Goal: Task Accomplishment & Management: Manage account settings

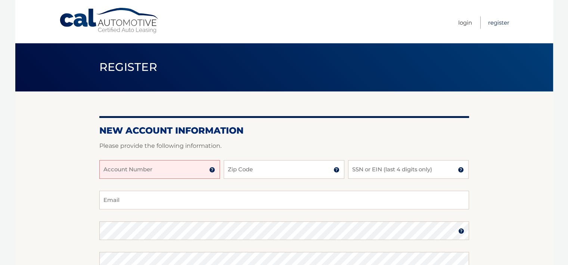
click at [503, 22] on link "Register" at bounding box center [498, 22] width 21 height 12
click at [179, 174] on input "Account Number" at bounding box center [159, 169] width 121 height 19
type input "44455979775"
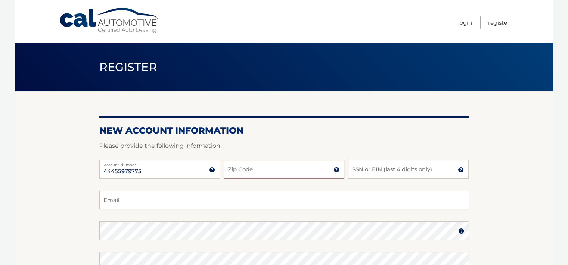
click at [291, 172] on input "Zip Code" at bounding box center [284, 169] width 121 height 19
type input "10703"
click at [363, 168] on input "SSN or EIN (last 4 digits only)" at bounding box center [408, 169] width 121 height 19
type input "1125"
click at [247, 199] on input "Email" at bounding box center [283, 200] width 369 height 19
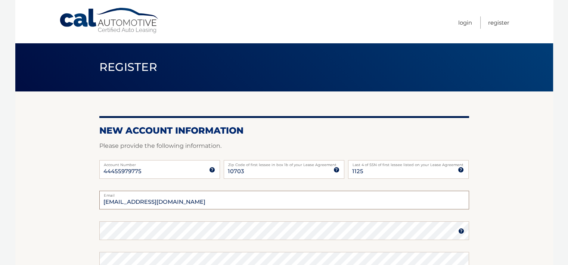
type input "franai316@gmail.com"
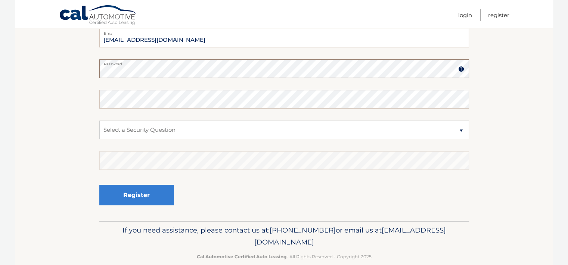
scroll to position [175, 0]
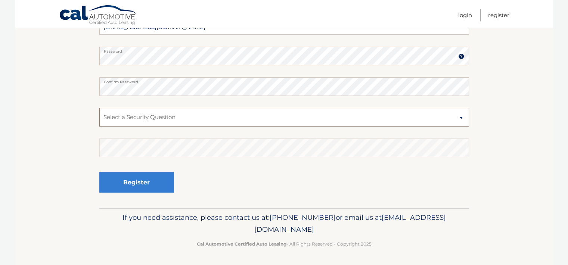
click at [460, 119] on select "Select a Security Question What was the name of your elementary school? What is…" at bounding box center [283, 117] width 369 height 19
click at [113, 116] on select "Select a Security Question What was the name of your elementary school? What is…" at bounding box center [283, 117] width 369 height 19
click at [459, 116] on select "Select a Security Question What was the name of your elementary school? What is…" at bounding box center [283, 117] width 369 height 19
select select "5"
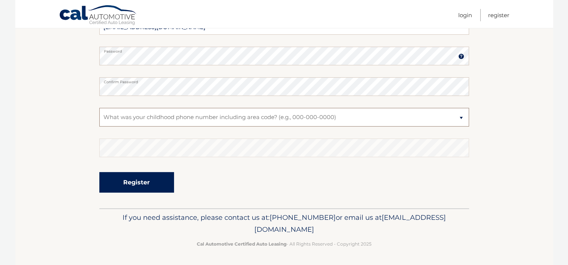
click at [99, 108] on select "Select a Security Question What was the name of your elementary school? What is…" at bounding box center [283, 117] width 369 height 19
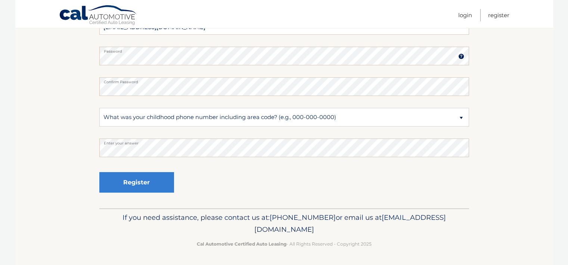
click at [273, 185] on div "Register" at bounding box center [283, 182] width 369 height 27
click at [126, 184] on button "Register" at bounding box center [136, 182] width 75 height 21
click at [147, 184] on button "Register" at bounding box center [136, 182] width 75 height 21
click at [136, 183] on button "Register" at bounding box center [136, 182] width 75 height 21
click at [145, 179] on button "Register" at bounding box center [136, 182] width 75 height 21
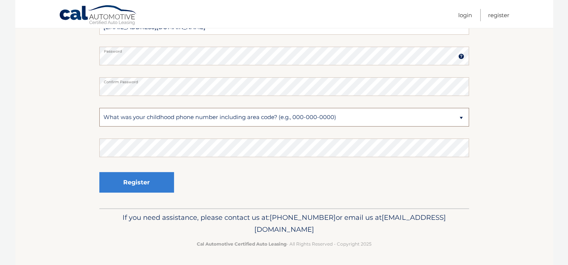
click at [460, 118] on select "Select a Security Question What was the name of your elementary school? What is…" at bounding box center [283, 117] width 369 height 19
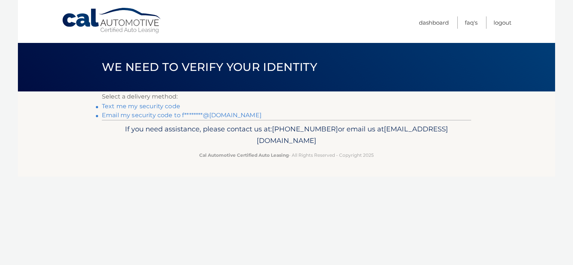
click at [121, 103] on link "Text me my security code" at bounding box center [141, 106] width 78 height 7
click at [121, 106] on link "Text me my security code" at bounding box center [141, 106] width 78 height 7
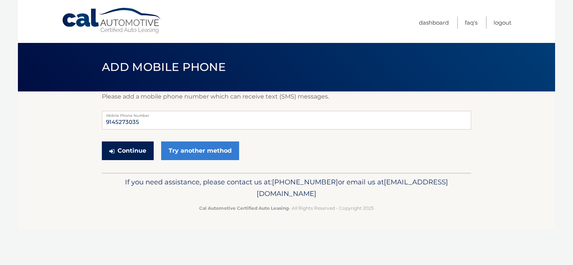
click at [133, 148] on button "Continue" at bounding box center [128, 150] width 52 height 19
click at [130, 153] on button "Continue" at bounding box center [128, 150] width 52 height 19
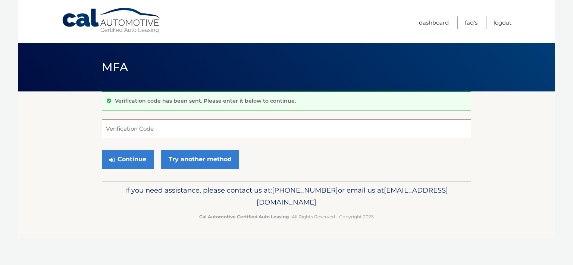
click at [159, 126] on input "Verification Code" at bounding box center [286, 128] width 369 height 19
type input "173289"
click at [138, 162] on button "Continue" at bounding box center [128, 159] width 52 height 19
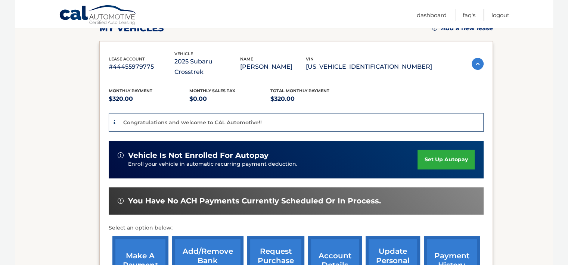
scroll to position [149, 0]
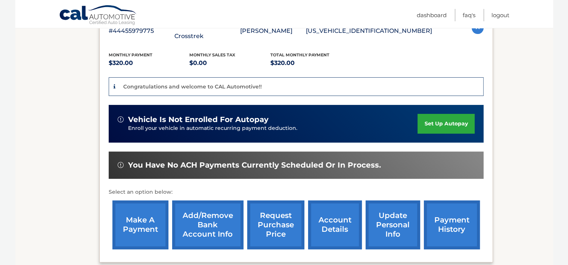
click at [150, 219] on link "make a payment" at bounding box center [140, 224] width 56 height 49
click at [204, 219] on link "Add/Remove bank account info" at bounding box center [207, 224] width 71 height 49
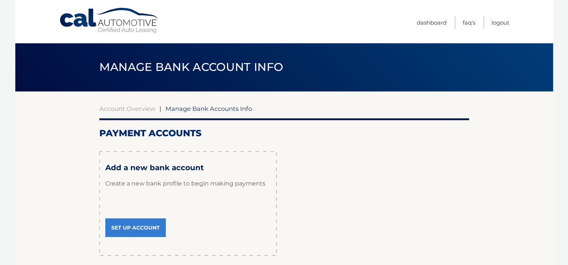
click at [132, 227] on link "Set Up Account" at bounding box center [135, 227] width 60 height 19
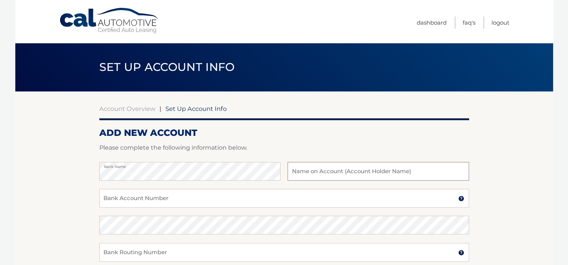
click at [310, 173] on input "text" at bounding box center [377, 171] width 181 height 19
type input "Franai Sifer"
click at [195, 199] on input "Bank Account Number" at bounding box center [283, 198] width 369 height 19
type input "4363056112"
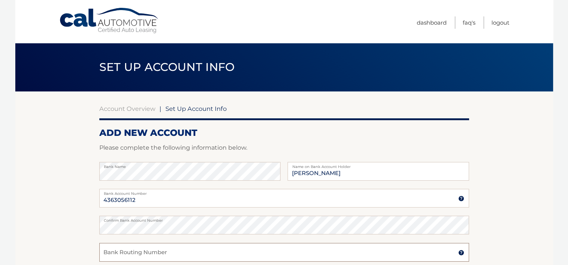
click at [206, 256] on input "Bank Routing Number" at bounding box center [283, 252] width 369 height 19
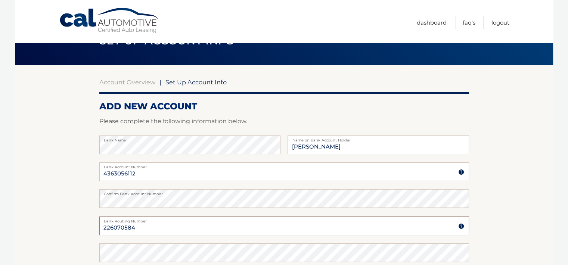
scroll to position [112, 0]
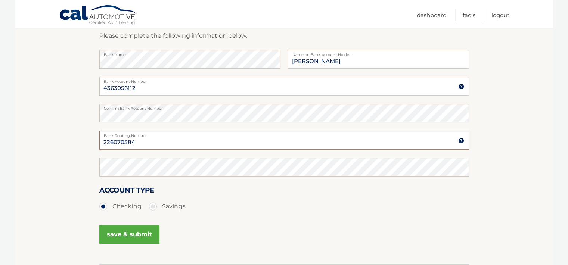
type input "226070584"
click at [129, 236] on button "save & submit" at bounding box center [129, 234] width 60 height 19
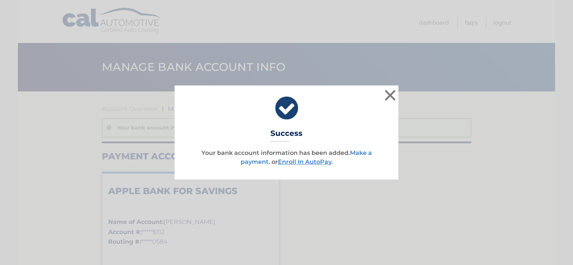
click at [257, 160] on link "Make a payment" at bounding box center [306, 157] width 131 height 16
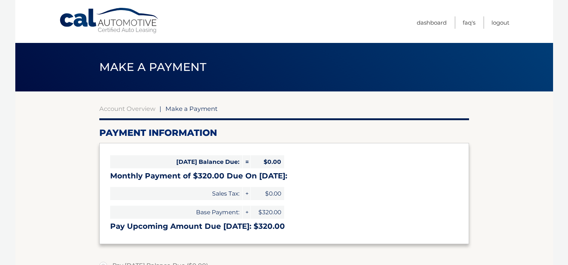
select select "MTEyNGE5YjYtYzI1Zi00YTRkLThiZjEtMTcxNmZmNWJkY2Rl"
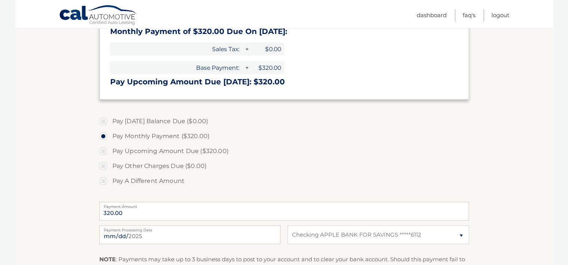
scroll to position [224, 0]
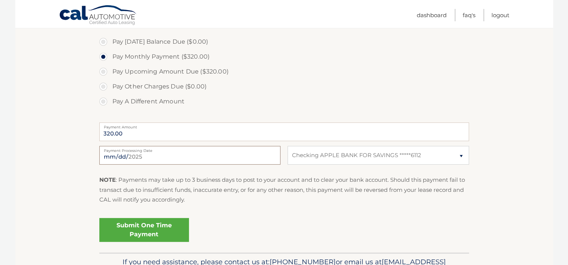
click at [139, 158] on input "[DATE]" at bounding box center [189, 155] width 181 height 19
type input "[DATE]"
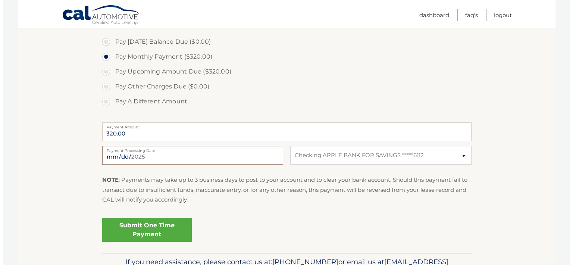
scroll to position [261, 0]
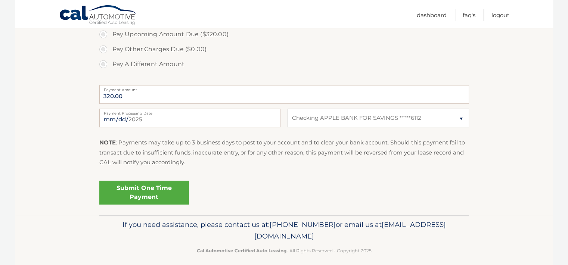
click at [145, 195] on link "Submit One Time Payment" at bounding box center [144, 193] width 90 height 24
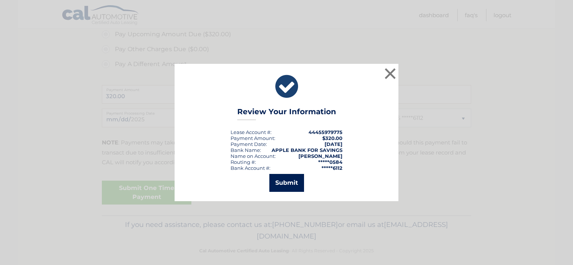
click at [286, 185] on button "Submit" at bounding box center [286, 183] width 35 height 18
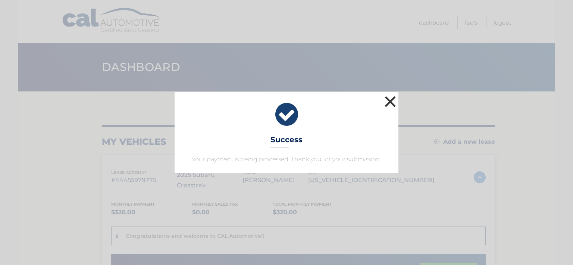
click at [392, 102] on button "×" at bounding box center [390, 101] width 15 height 15
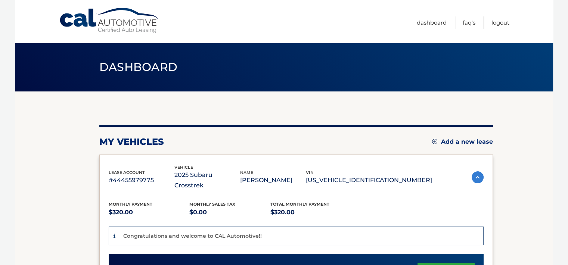
click at [447, 140] on link "Add a new lease" at bounding box center [462, 141] width 61 height 7
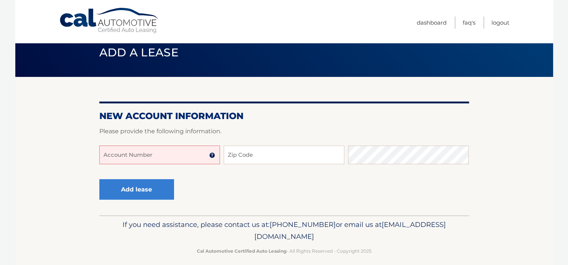
scroll to position [22, 0]
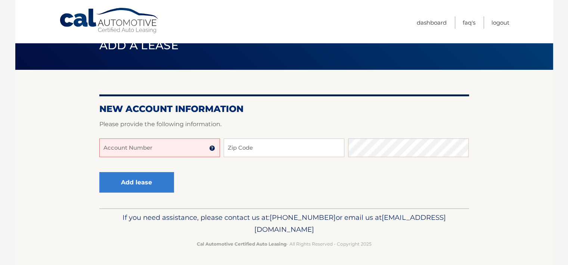
click at [167, 145] on input "Account Number" at bounding box center [159, 147] width 121 height 19
type input "44455979775"
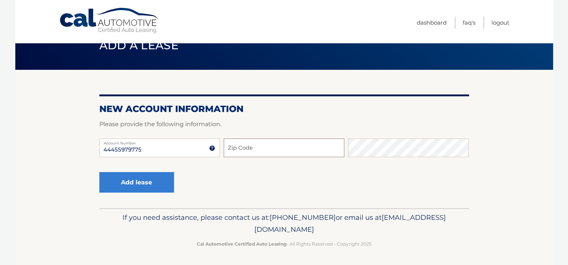
click at [307, 144] on input "Zip Code" at bounding box center [284, 147] width 121 height 19
type input "10703"
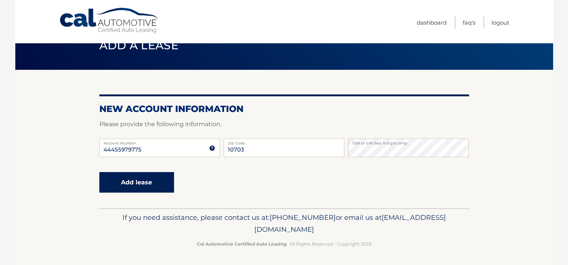
click at [161, 185] on button "Add lease" at bounding box center [136, 182] width 75 height 21
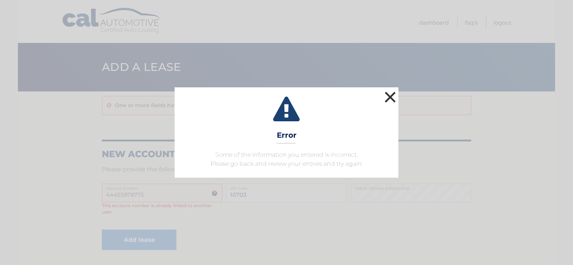
click at [390, 96] on button "×" at bounding box center [390, 97] width 15 height 15
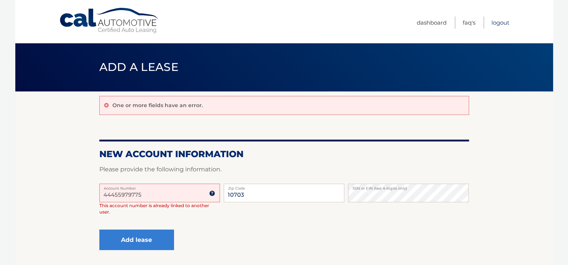
click at [501, 21] on link "Logout" at bounding box center [500, 22] width 18 height 12
